Goal: Transaction & Acquisition: Purchase product/service

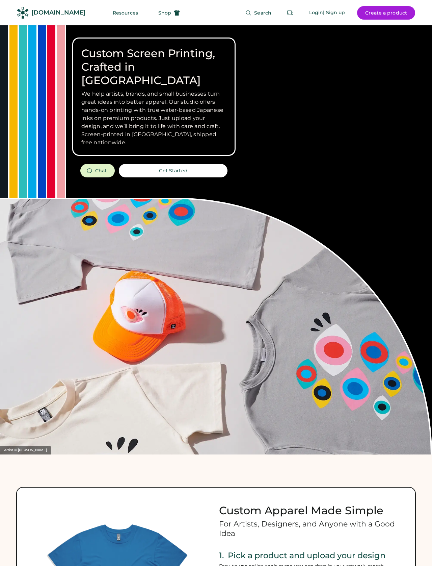
click at [170, 8] on button "Shop" at bounding box center [169, 13] width 38 height 14
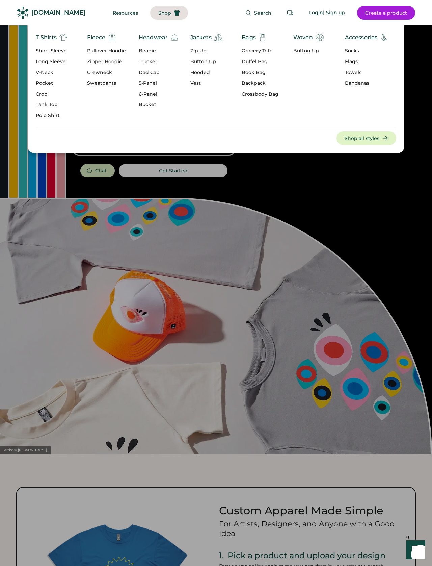
click at [121, 52] on div "Pullover Hoodie" at bounding box center [106, 51] width 39 height 7
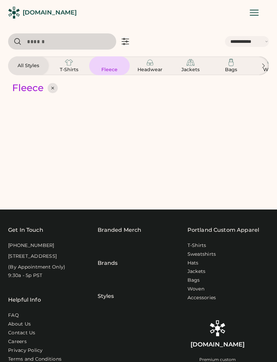
select select "*****"
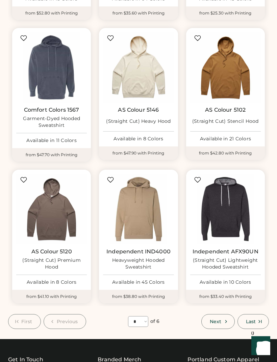
scroll to position [366, 0]
click at [217, 314] on button "Next" at bounding box center [217, 321] width 33 height 15
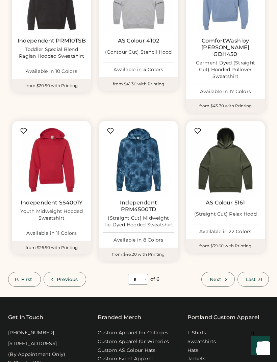
scroll to position [443, 0]
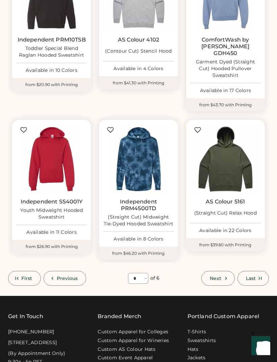
click at [220, 277] on span "Next" at bounding box center [215, 279] width 11 height 5
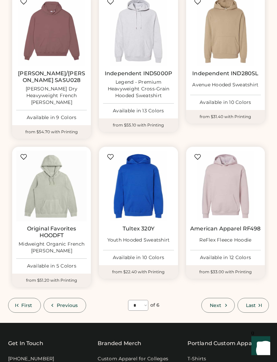
click at [215, 304] on span "Next" at bounding box center [215, 306] width 11 height 5
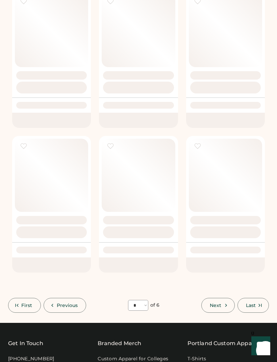
select select "*"
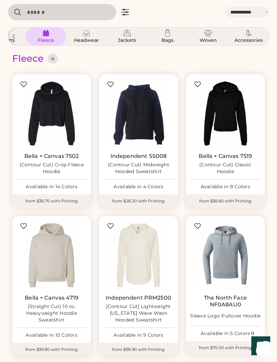
click at [60, 314] on div "(Straight Cut) 10 oz. Heavyweight Hoodie Sweatshirt" at bounding box center [51, 314] width 71 height 20
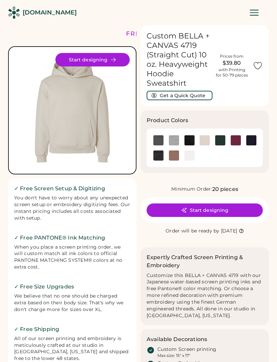
click at [175, 135] on img at bounding box center [174, 140] width 10 height 10
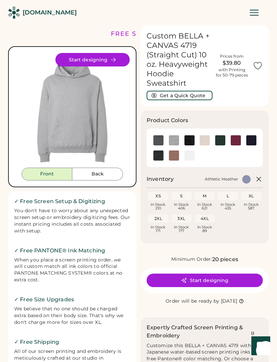
click at [107, 172] on button "Back" at bounding box center [97, 174] width 51 height 13
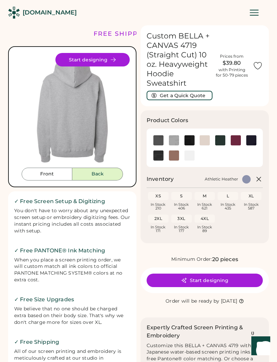
click at [88, 126] on img at bounding box center [72, 110] width 115 height 115
click at [101, 129] on img at bounding box center [72, 110] width 115 height 115
click at [114, 57] on icon at bounding box center [113, 60] width 6 height 6
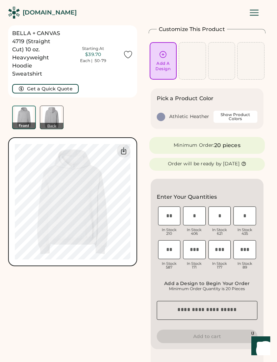
click at [127, 144] on div at bounding box center [124, 151] width 14 height 14
click at [59, 117] on img at bounding box center [51, 117] width 23 height 23
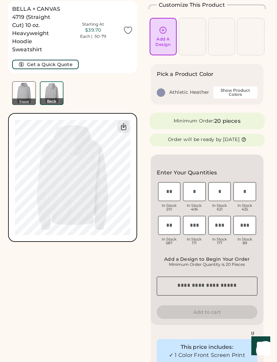
scroll to position [25, 0]
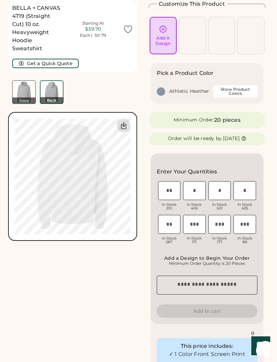
click at [127, 126] on icon at bounding box center [124, 126] width 8 height 8
